Goal: Navigation & Orientation: Understand site structure

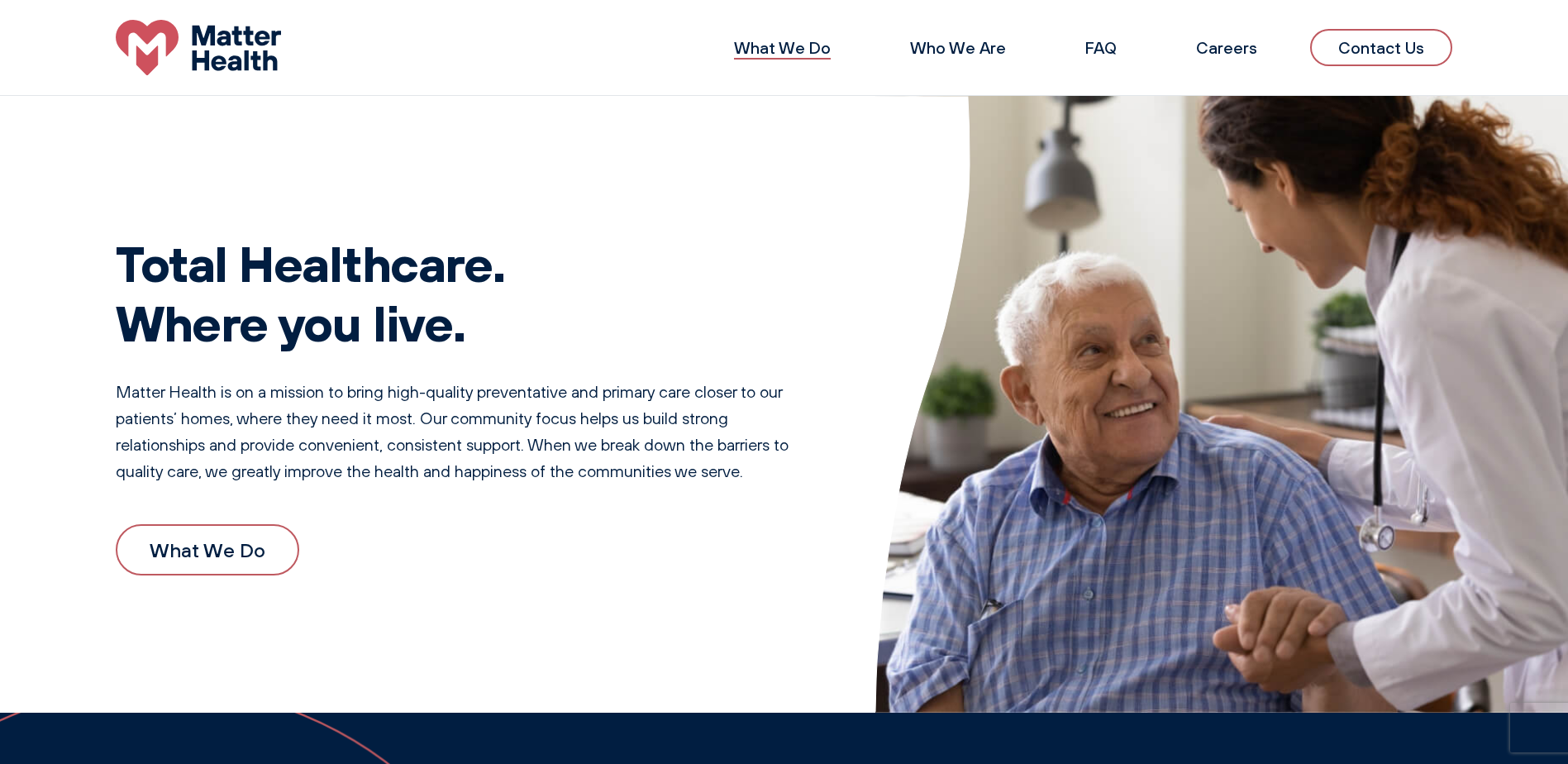
click at [776, 49] on link "What We Do" at bounding box center [782, 47] width 97 height 21
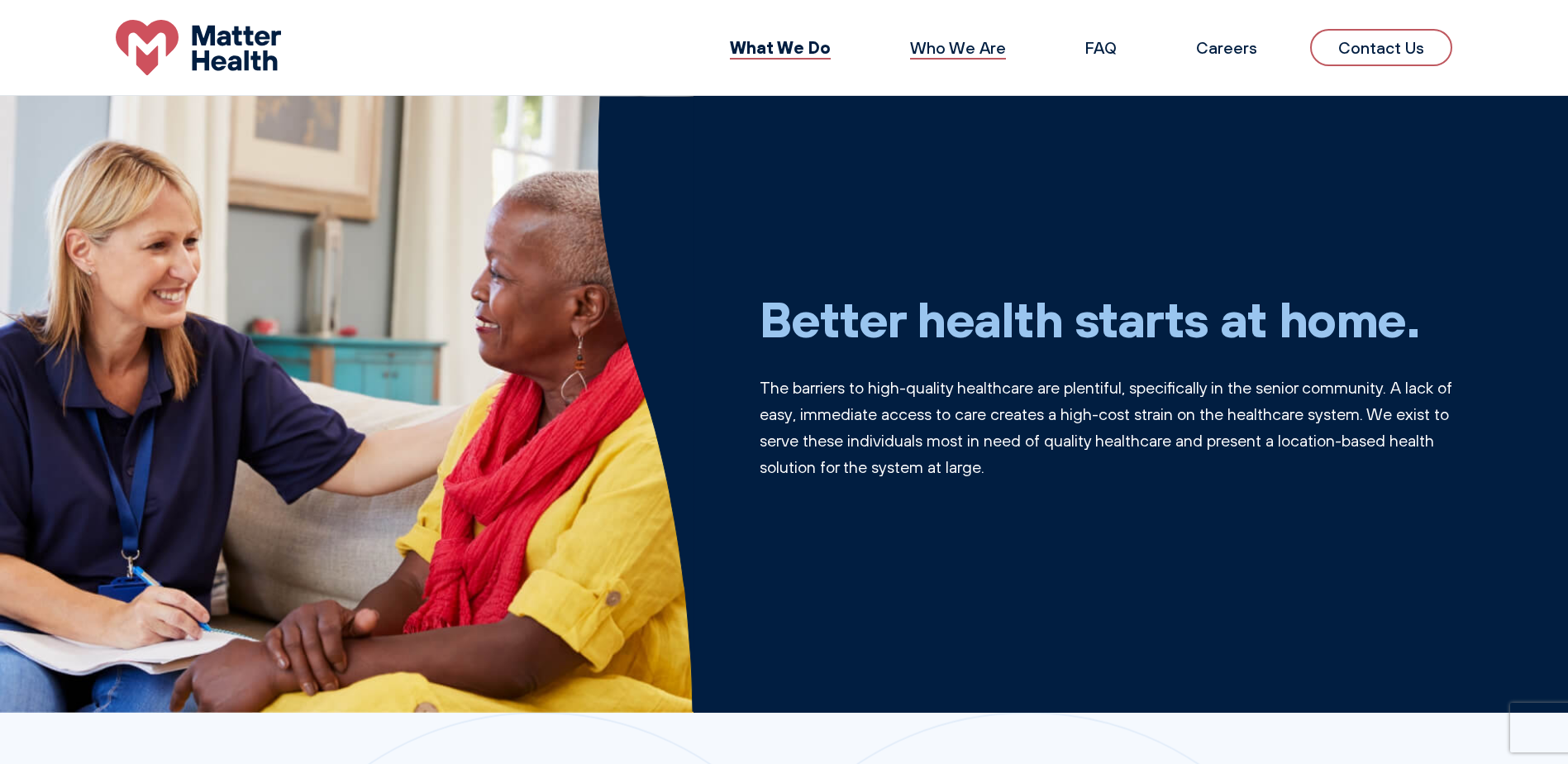
click at [955, 49] on link "Who We Are" at bounding box center [958, 47] width 96 height 21
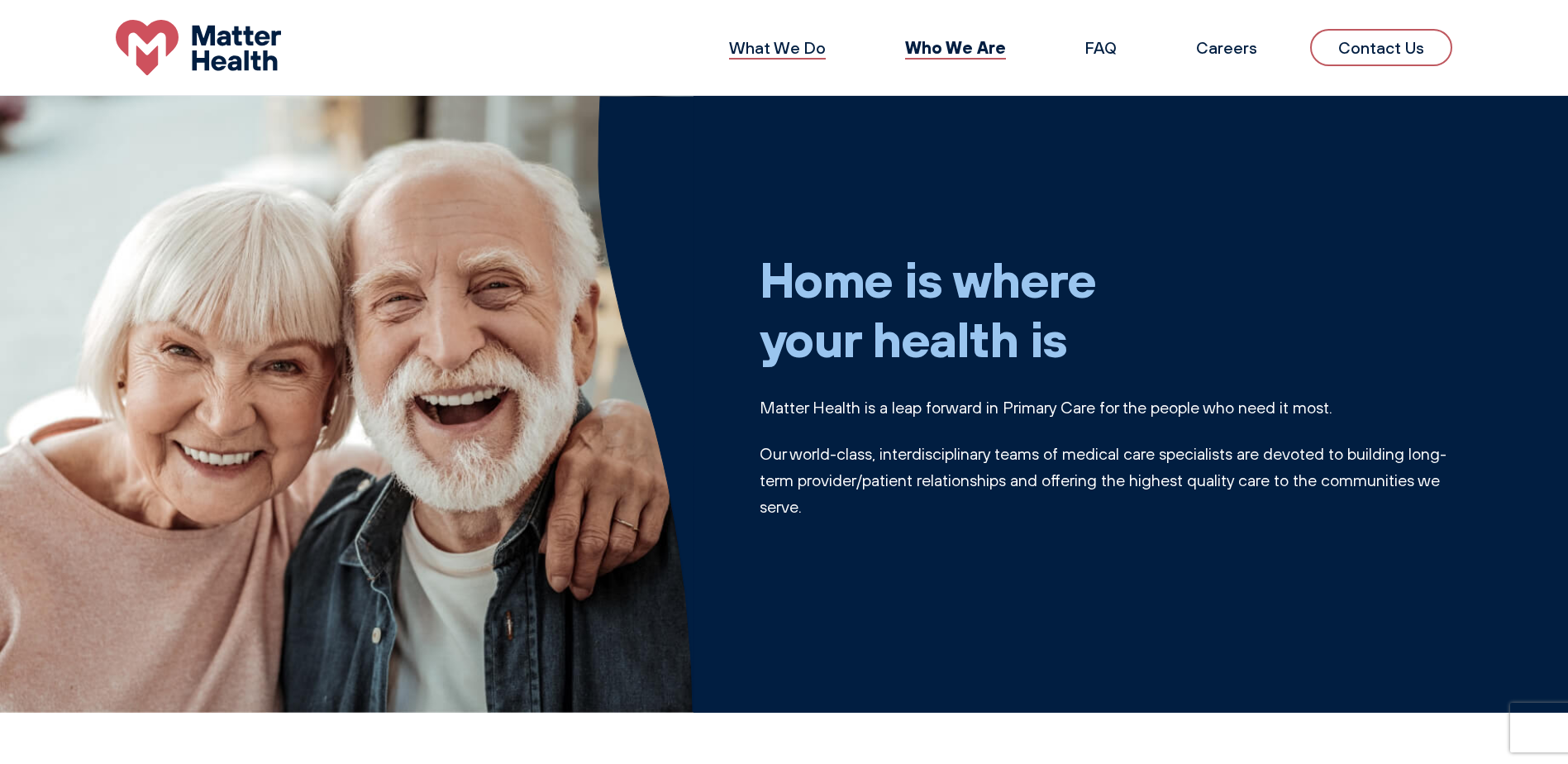
click at [769, 55] on link "What We Do" at bounding box center [777, 47] width 97 height 21
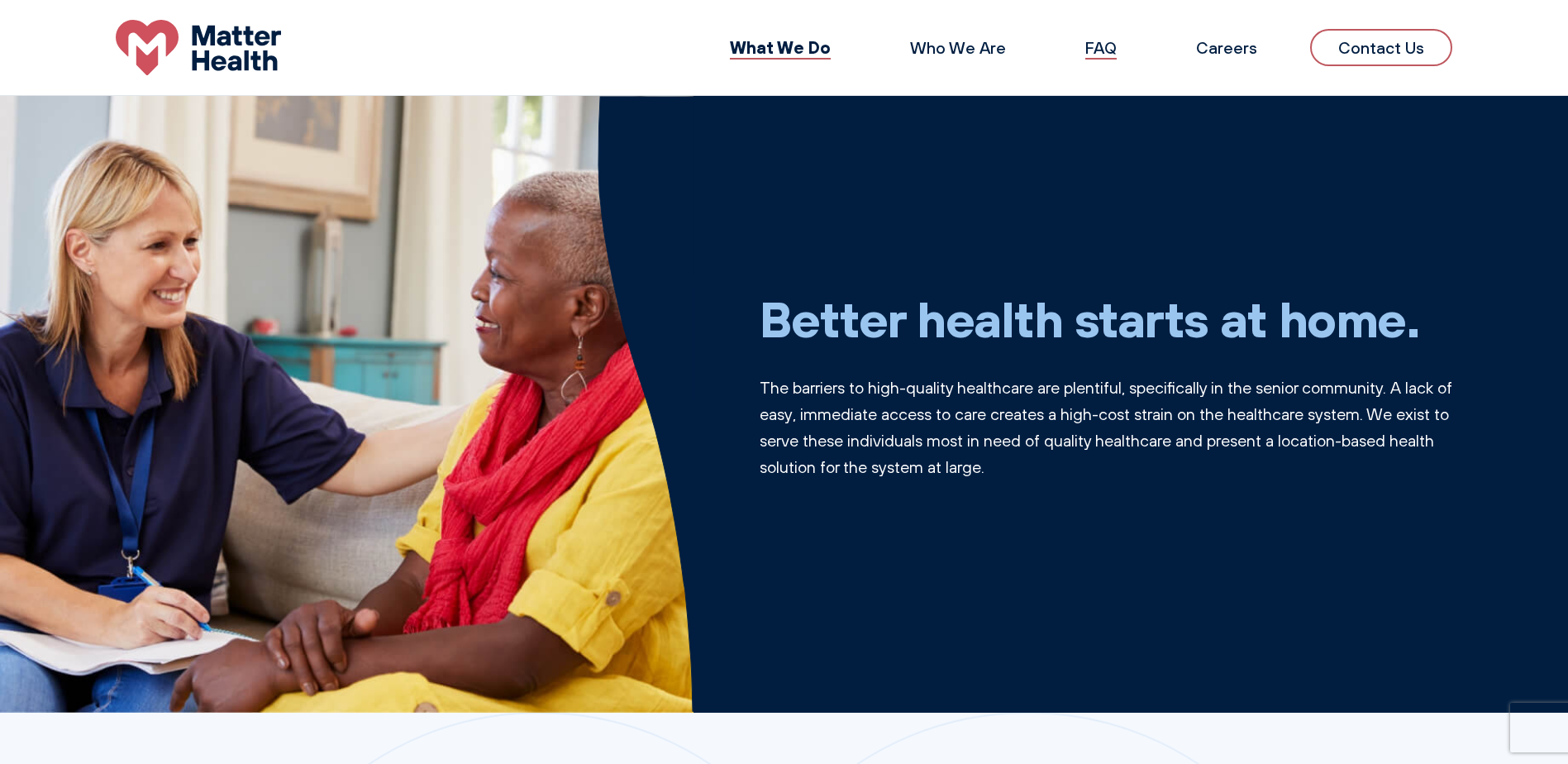
click at [1100, 46] on link "FAQ" at bounding box center [1101, 47] width 32 height 21
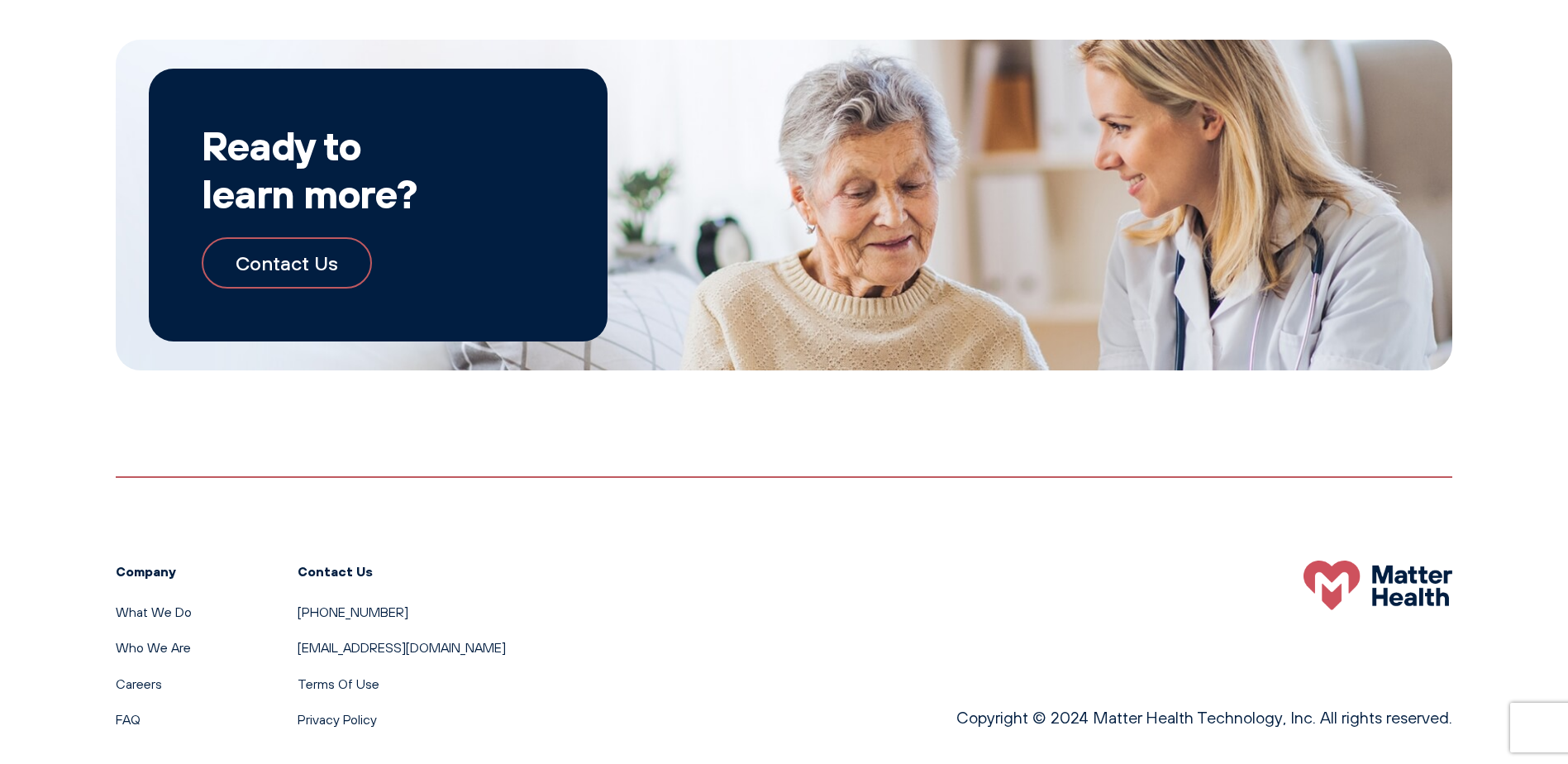
scroll to position [3054, 0]
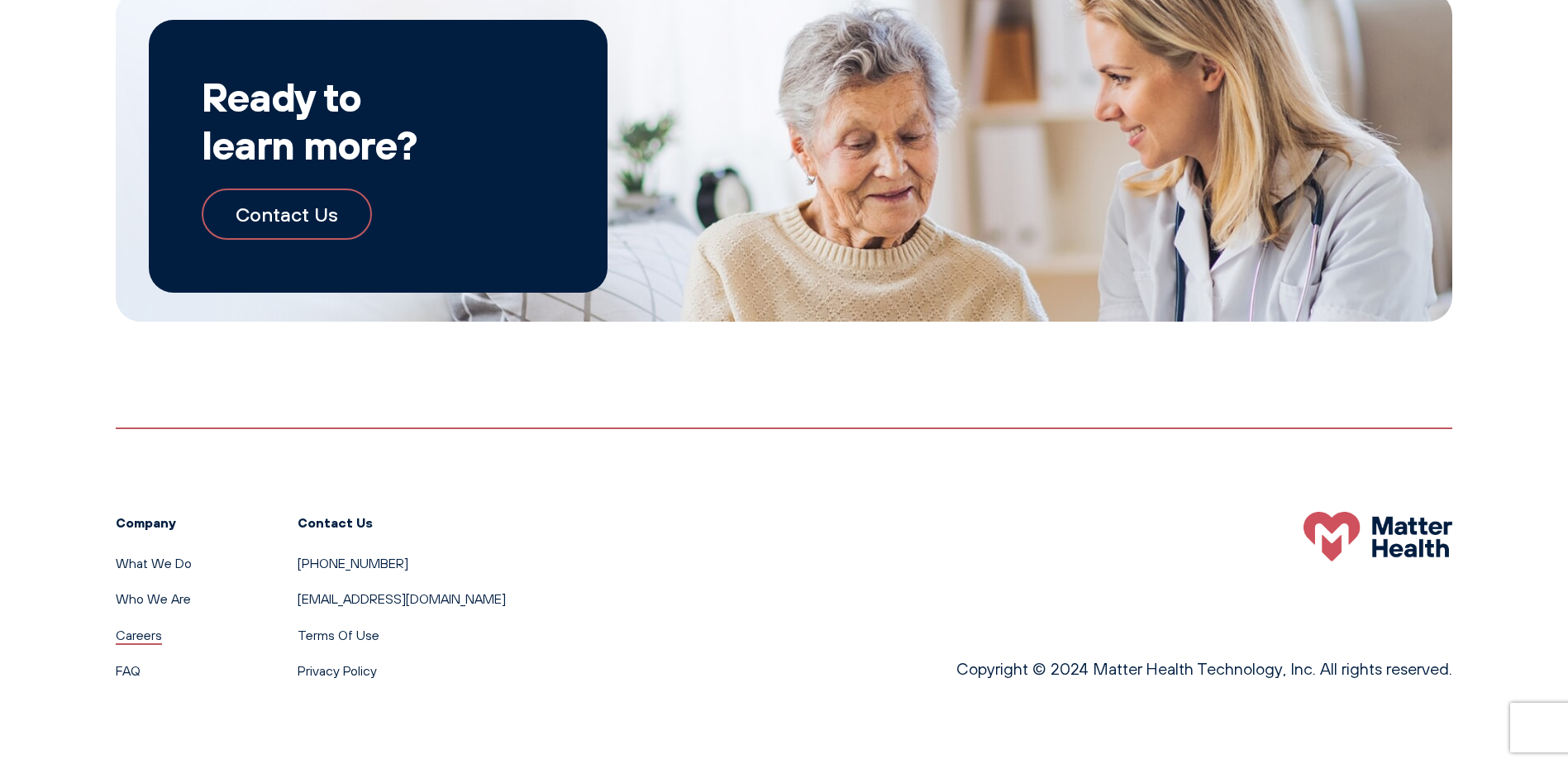
click at [138, 638] on link "Careers" at bounding box center [139, 634] width 46 height 17
